Goal: Navigation & Orientation: Find specific page/section

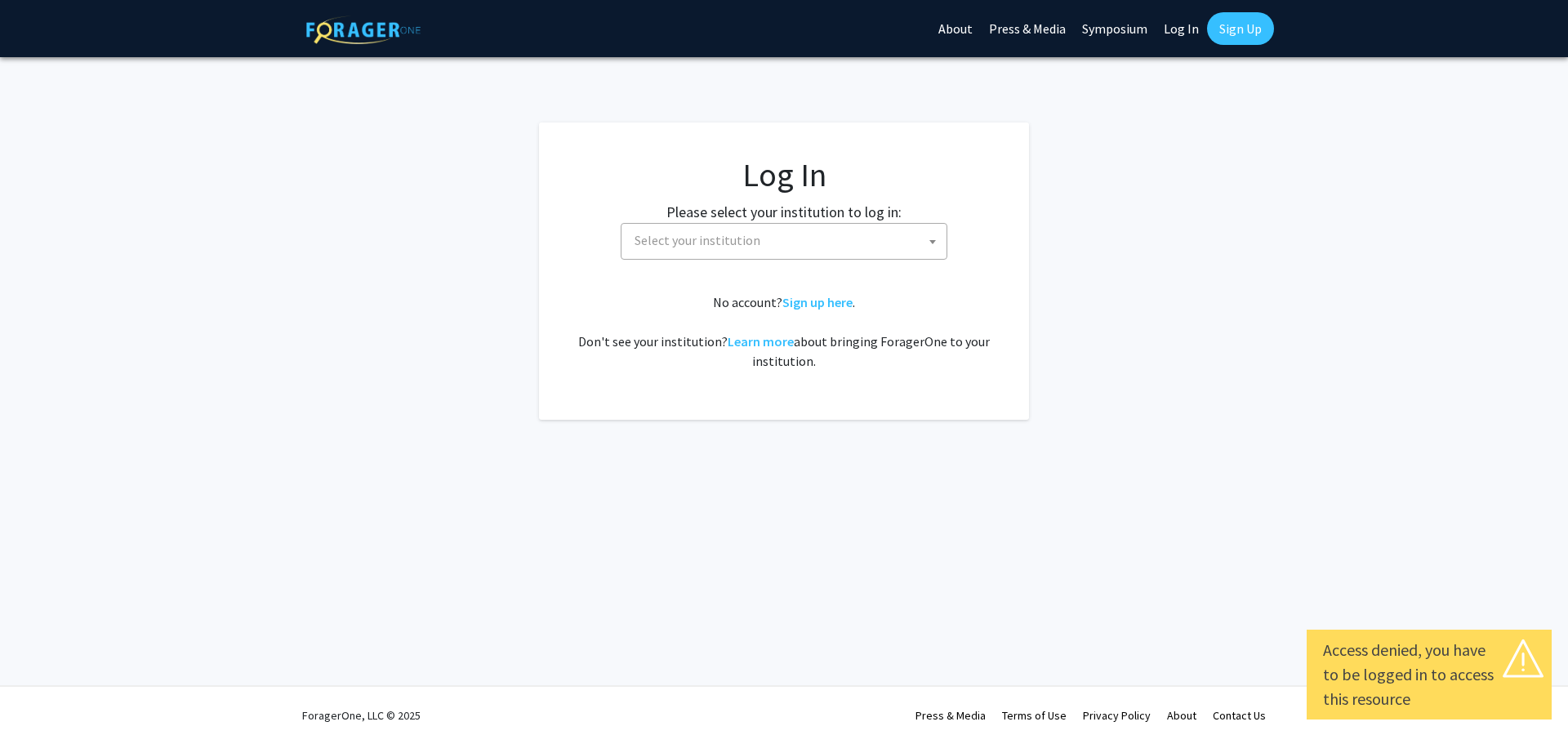
select select
click at [703, 227] on span "Select your institution" at bounding box center [787, 240] width 319 height 33
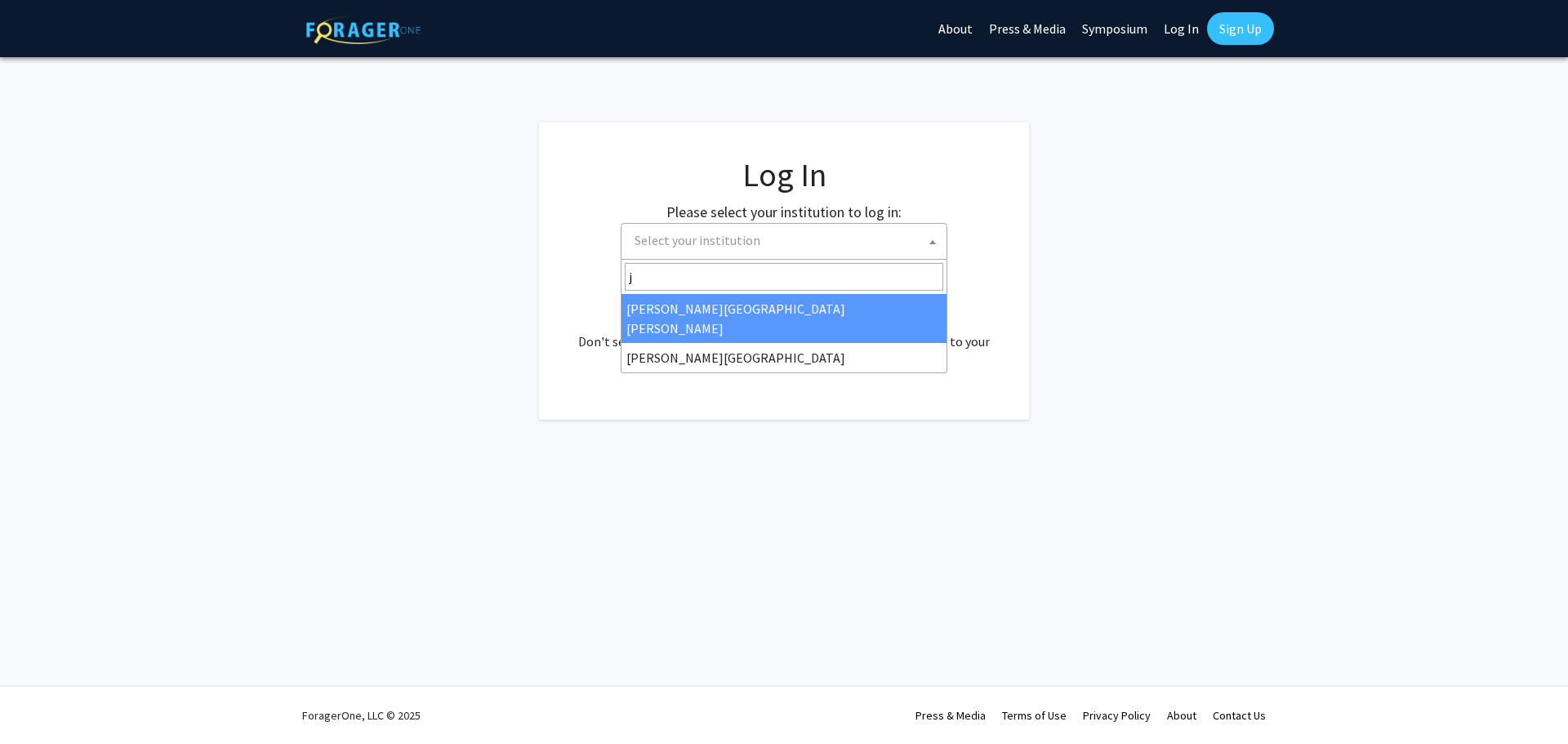
type input "jo"
select select "1"
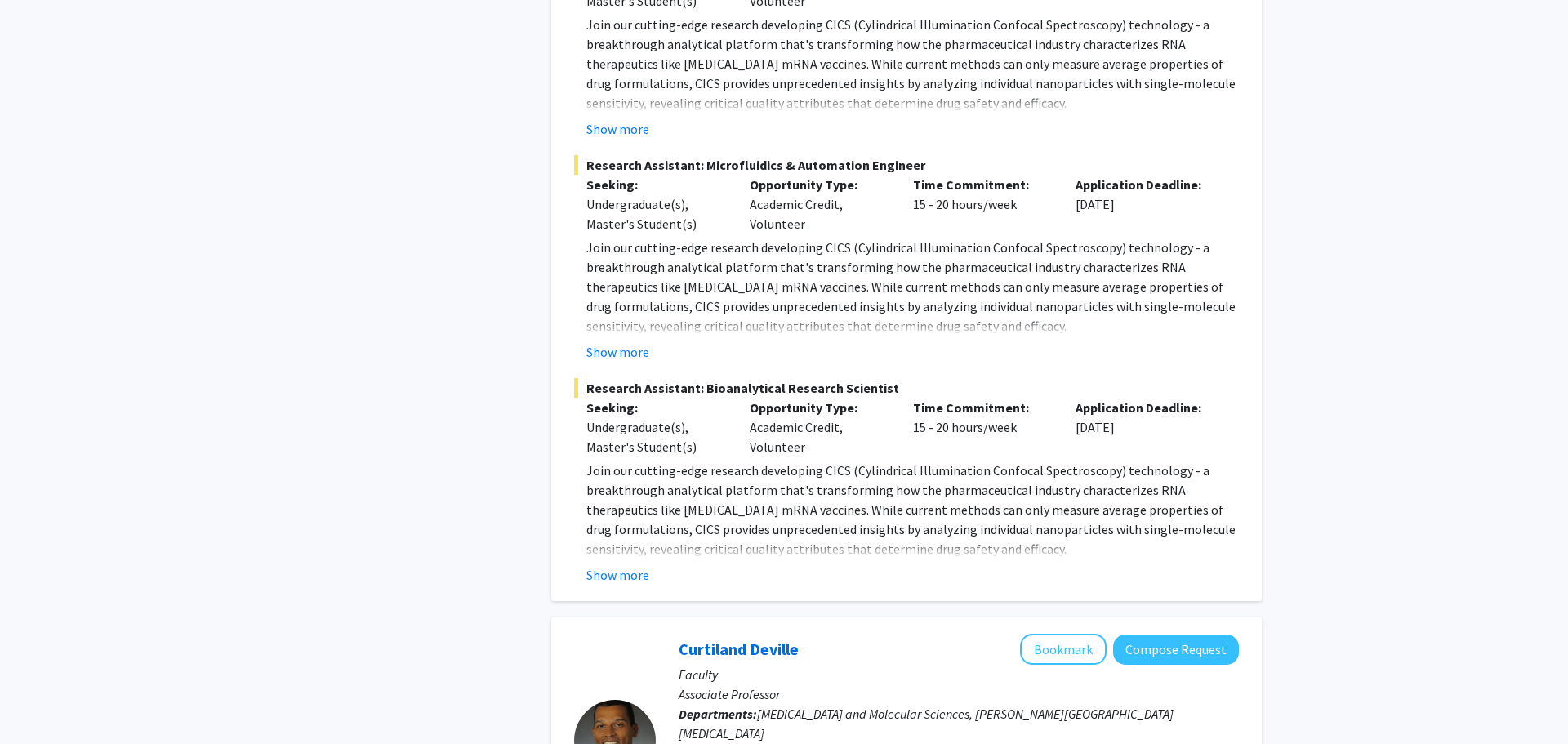
scroll to position [4461, 0]
